Goal: Task Accomplishment & Management: Use online tool/utility

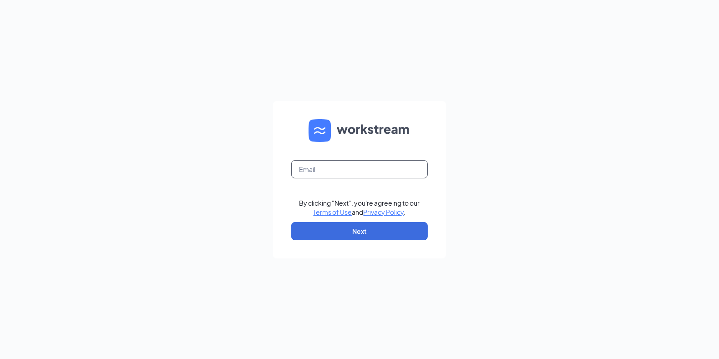
click at [319, 168] on input "text" at bounding box center [359, 169] width 136 height 18
type input "dlos@guardiansecurityinc.com"
click at [318, 232] on button "Next" at bounding box center [359, 231] width 136 height 18
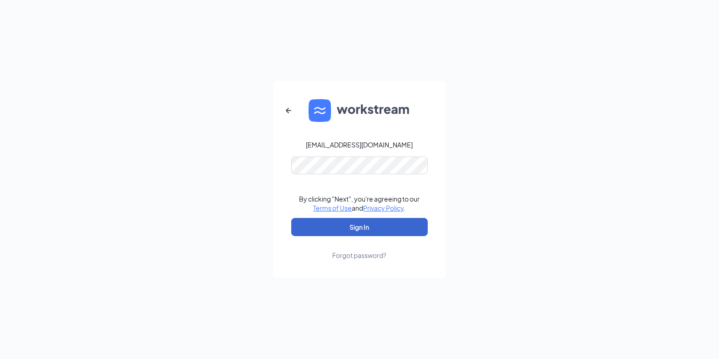
click at [331, 218] on button "Sign In" at bounding box center [359, 227] width 136 height 18
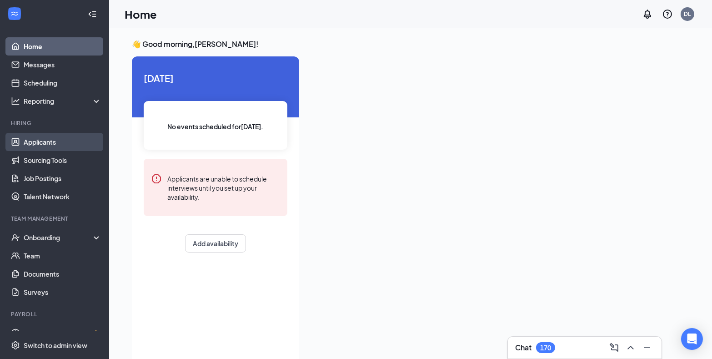
click at [38, 141] on link "Applicants" at bounding box center [63, 142] width 78 height 18
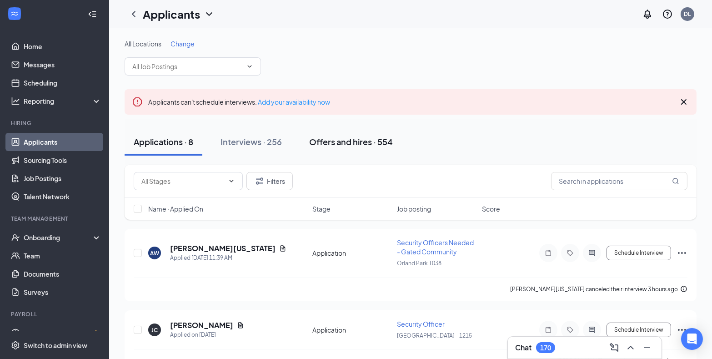
click at [340, 141] on div "Offers and hires · 554" at bounding box center [351, 141] width 84 height 11
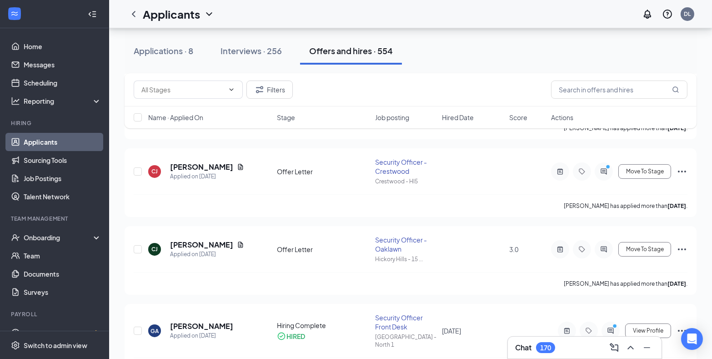
scroll to position [289, 0]
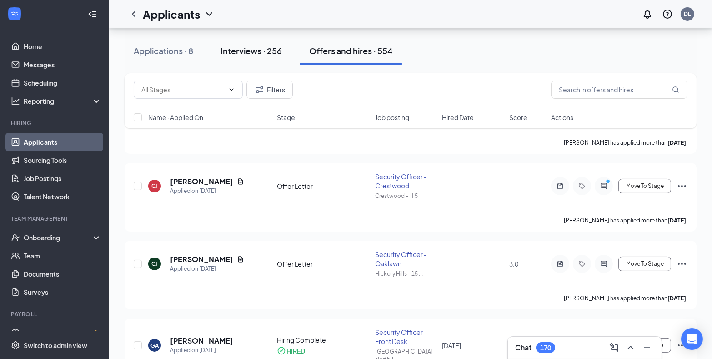
click at [235, 51] on div "Interviews · 256" at bounding box center [251, 50] width 61 height 11
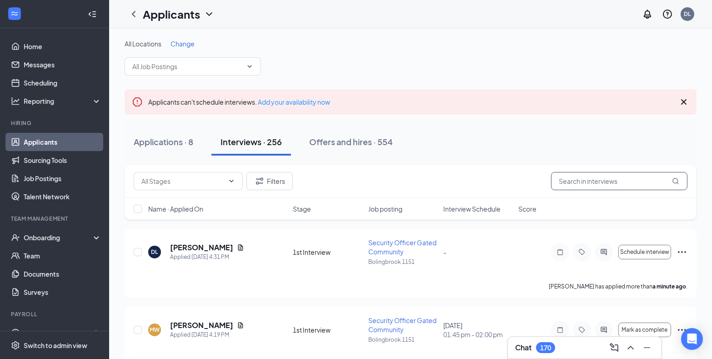
click at [570, 182] on input "text" at bounding box center [619, 181] width 136 height 18
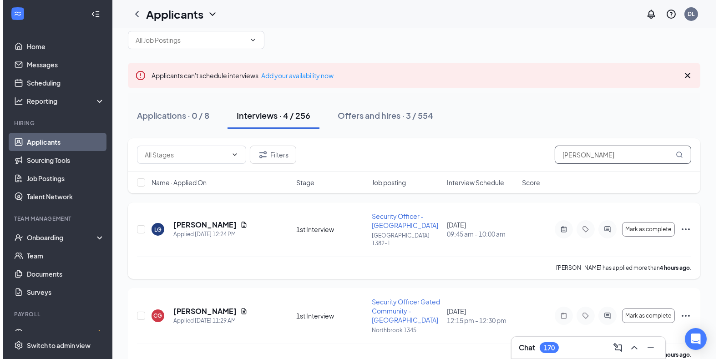
scroll to position [41, 0]
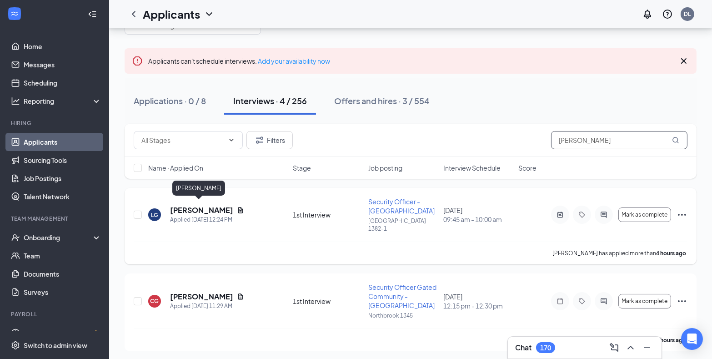
type input "[PERSON_NAME]"
click at [206, 207] on h5 "[PERSON_NAME]" at bounding box center [201, 210] width 63 height 10
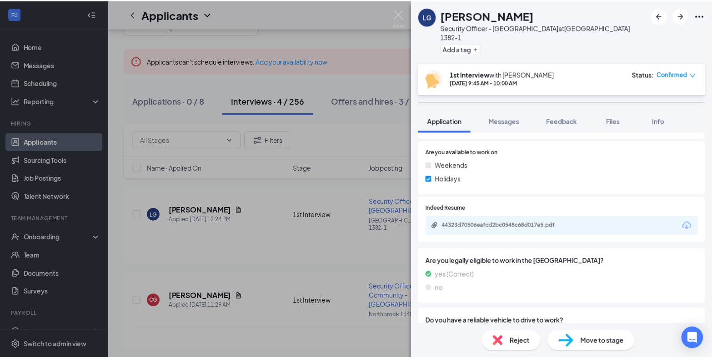
scroll to position [318, 0]
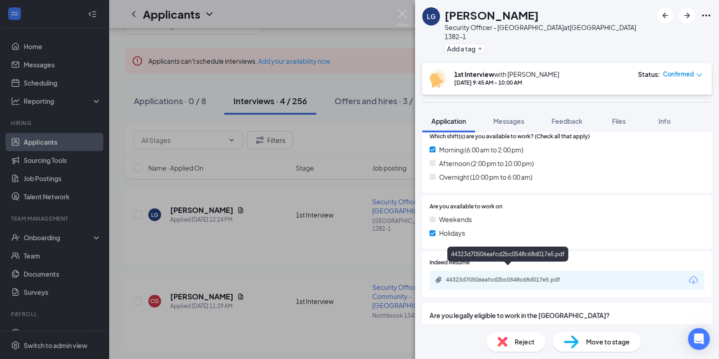
click at [505, 276] on div "44323d70506eafcd2bc0548c68d017e5.pdf" at bounding box center [509, 279] width 127 height 7
click at [288, 200] on div "LG [PERSON_NAME] Security Officer - [GEOGRAPHIC_DATA] at [GEOGRAPHIC_DATA] 1382…" at bounding box center [359, 179] width 719 height 359
